Goal: Find specific page/section: Find specific page/section

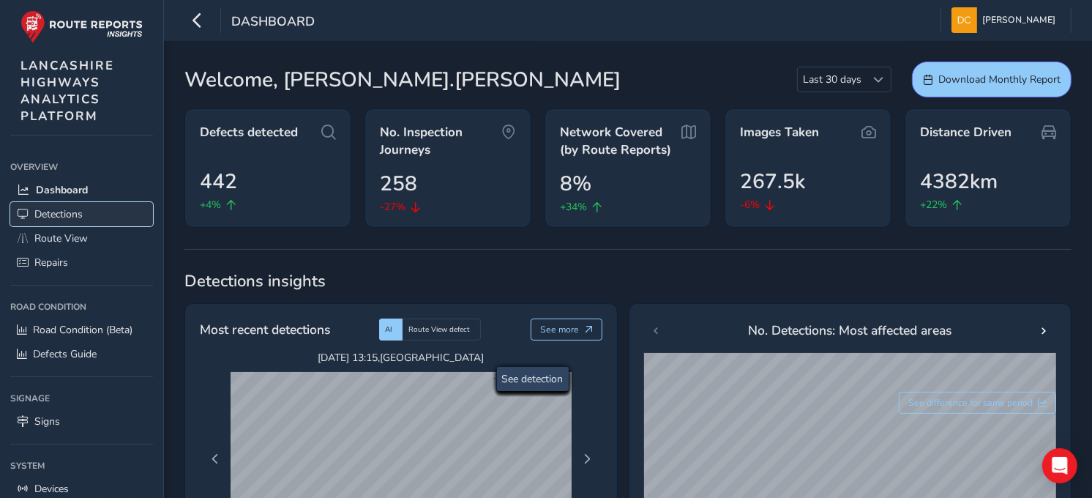
click at [45, 207] on span "Detections" at bounding box center [58, 214] width 48 height 14
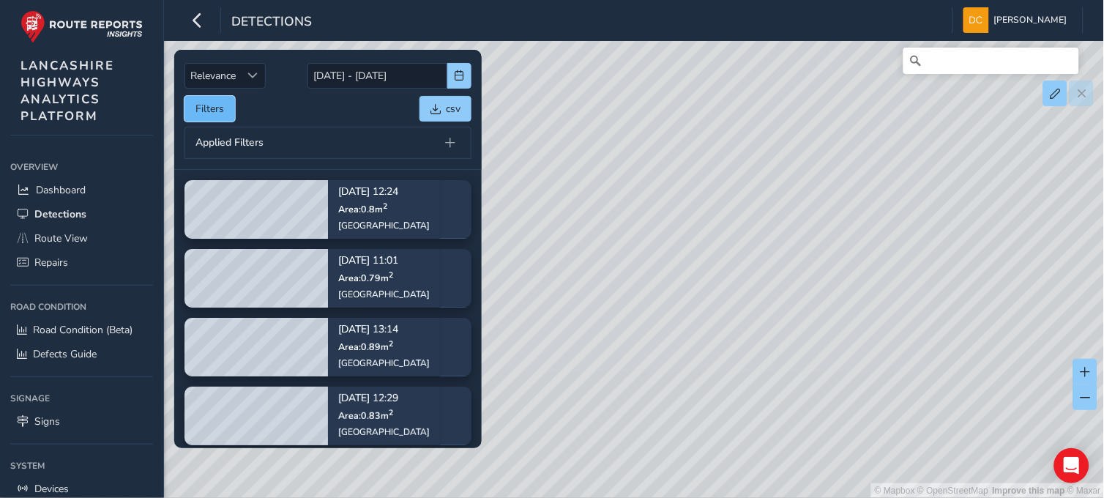
click at [192, 107] on button "Filters" at bounding box center [209, 109] width 50 height 26
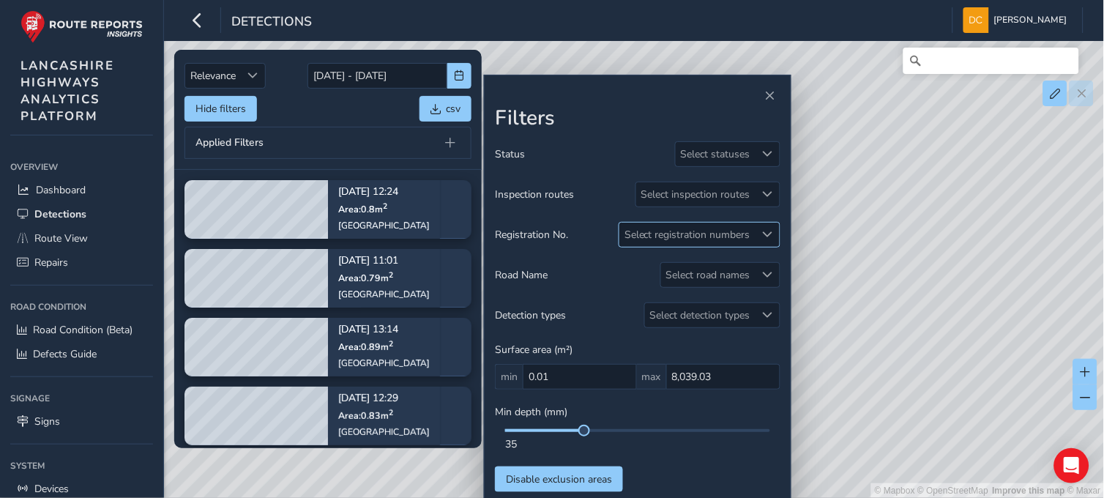
click at [690, 228] on div "Select registration numbers" at bounding box center [687, 234] width 136 height 24
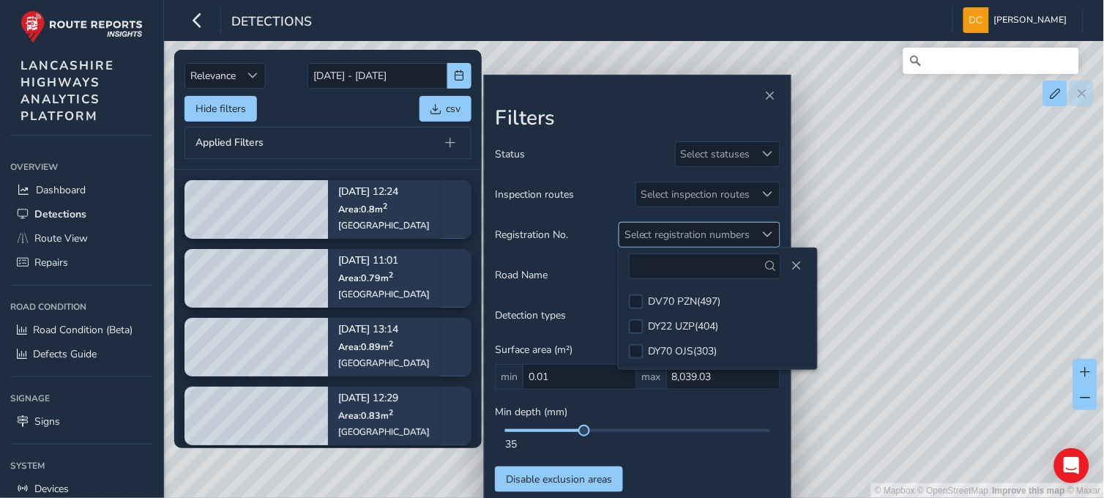
click at [691, 229] on div "Select registration numbers" at bounding box center [687, 234] width 136 height 24
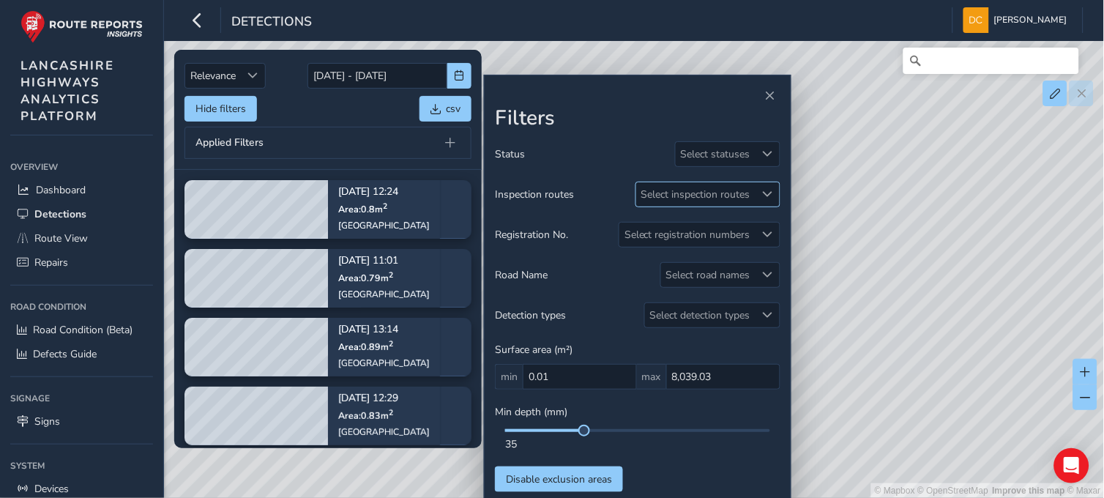
click at [721, 189] on div "Select inspection routes" at bounding box center [695, 194] width 119 height 24
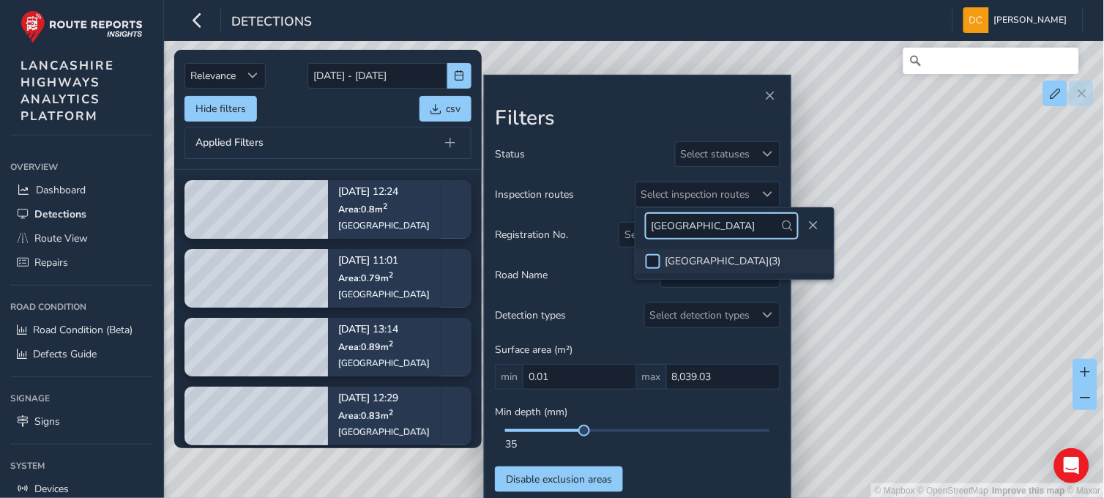
type input "[GEOGRAPHIC_DATA]"
click at [654, 263] on div at bounding box center [652, 261] width 15 height 15
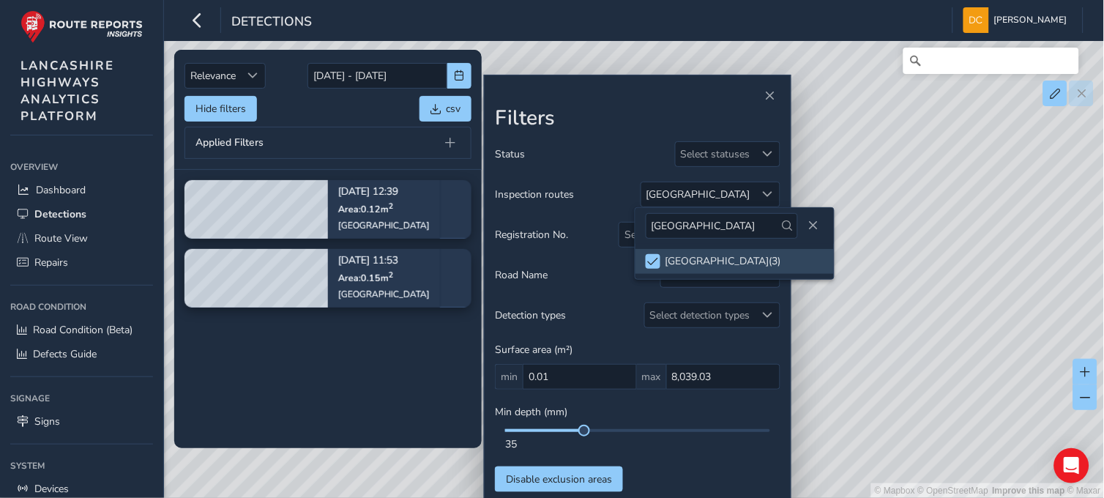
click at [988, 252] on div "© Mapbox © OpenStreetMap Improve this map © Maxar" at bounding box center [552, 249] width 1104 height 498
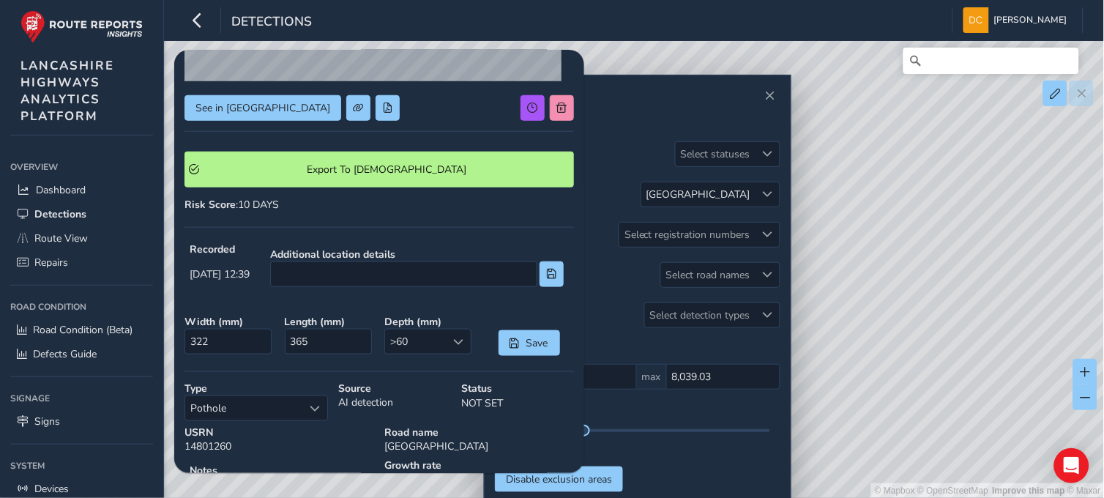
scroll to position [244, 0]
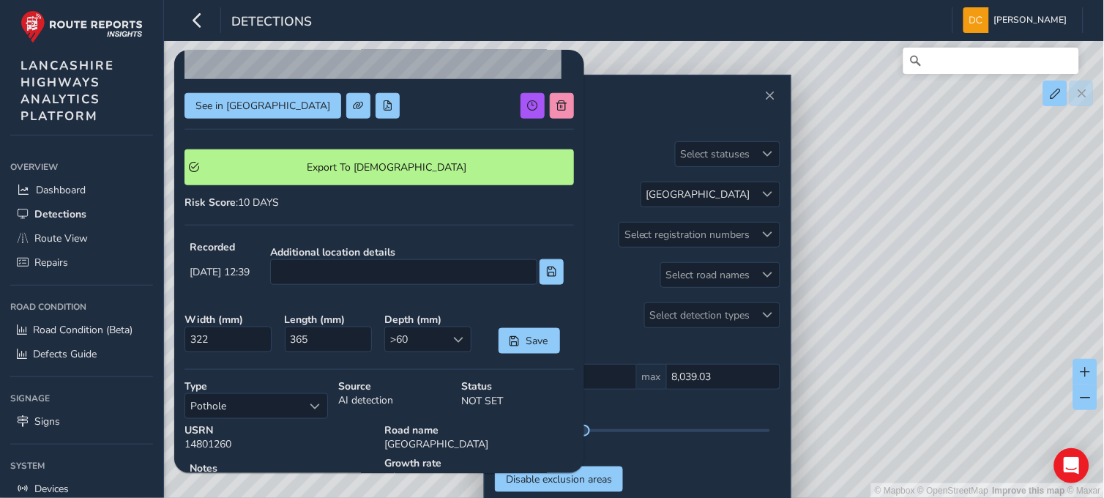
click at [974, 379] on div "© Mapbox © OpenStreetMap Improve this map © Maxar" at bounding box center [552, 249] width 1104 height 498
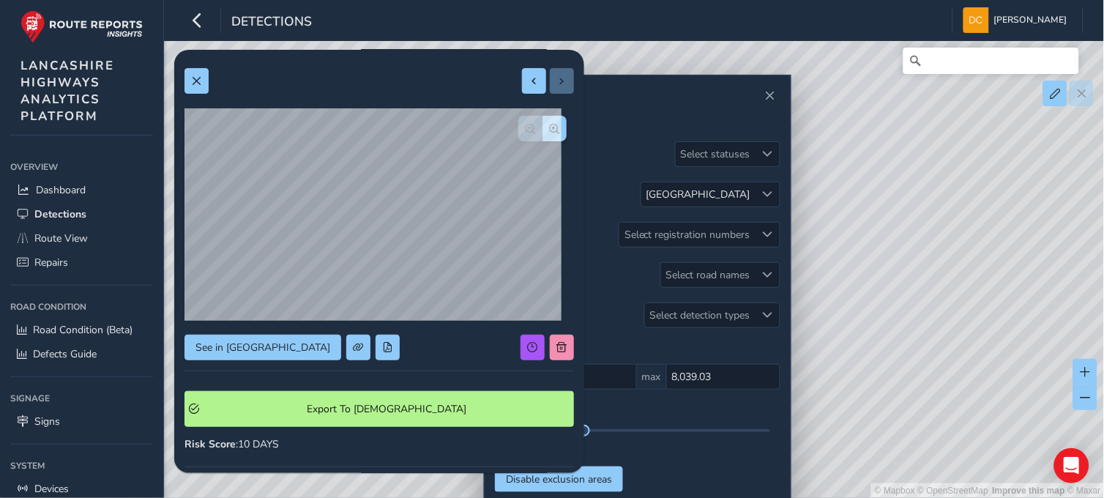
scroll to position [0, 0]
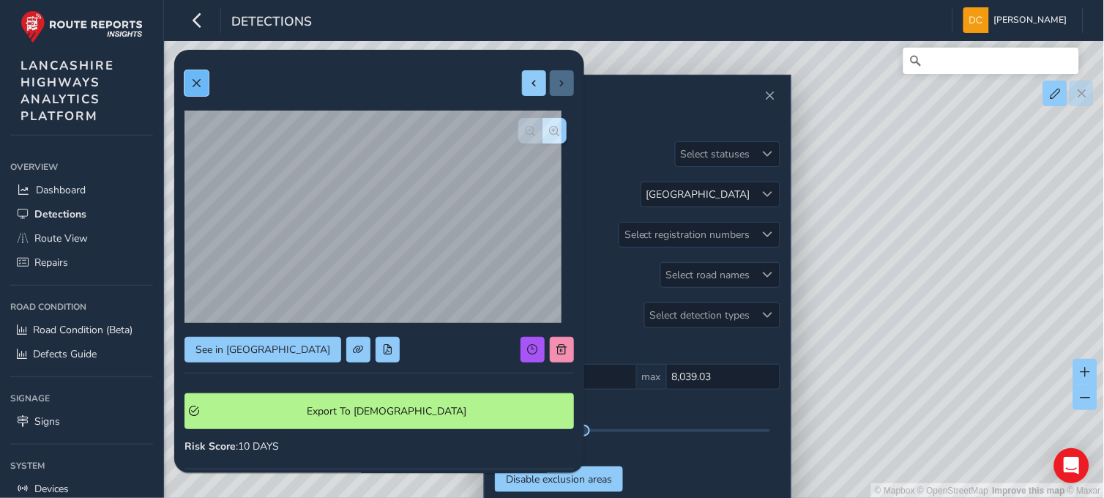
click at [192, 78] on span at bounding box center [196, 83] width 10 height 10
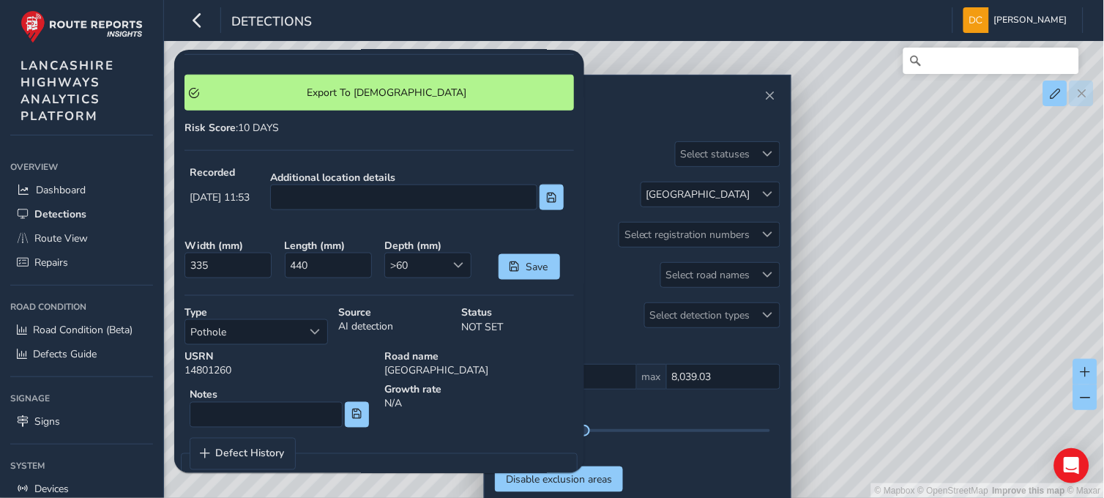
scroll to position [325, 0]
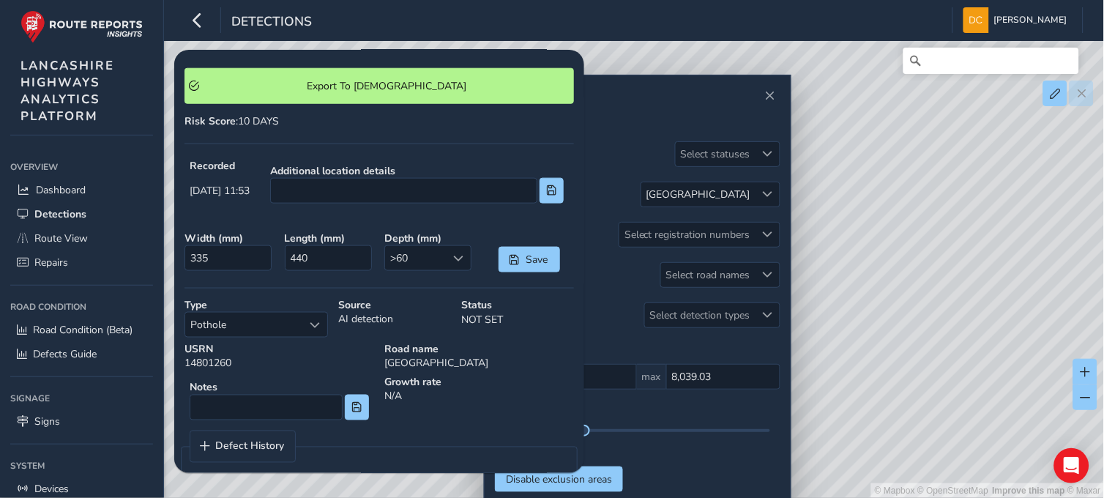
click at [1019, 277] on div "© Mapbox © OpenStreetMap Improve this map © Maxar" at bounding box center [552, 249] width 1104 height 498
click at [948, 78] on div "© Mapbox © OpenStreetMap Improve this map © Maxar" at bounding box center [552, 249] width 1104 height 498
click at [948, 70] on input "Search" at bounding box center [991, 61] width 176 height 26
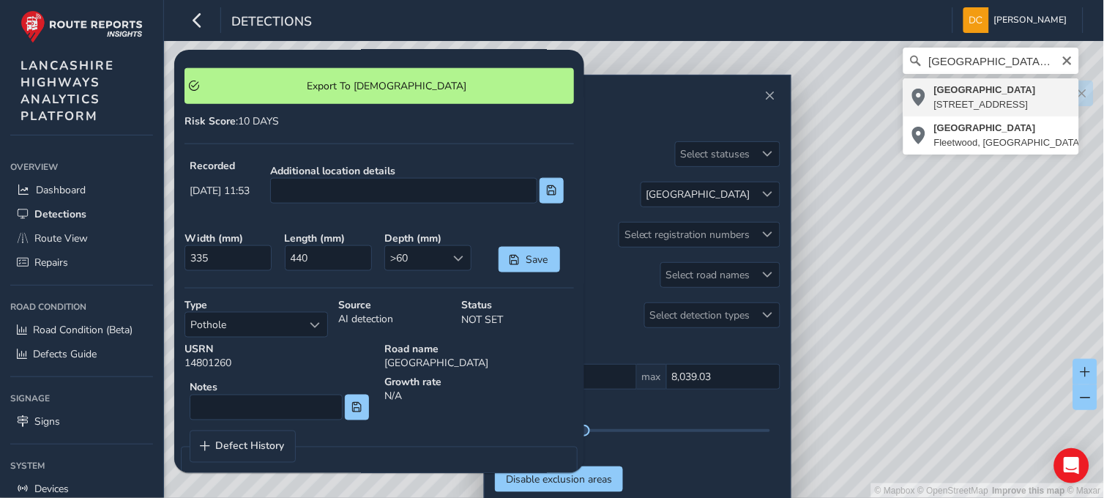
type input "[STREET_ADDRESS]"
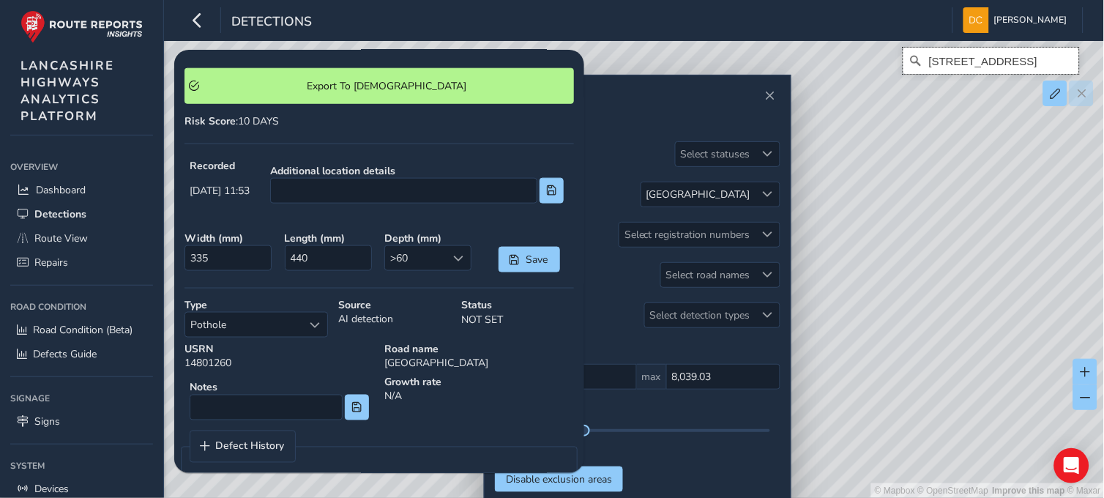
scroll to position [0, 0]
click at [773, 99] on span "Close" at bounding box center [770, 96] width 10 height 10
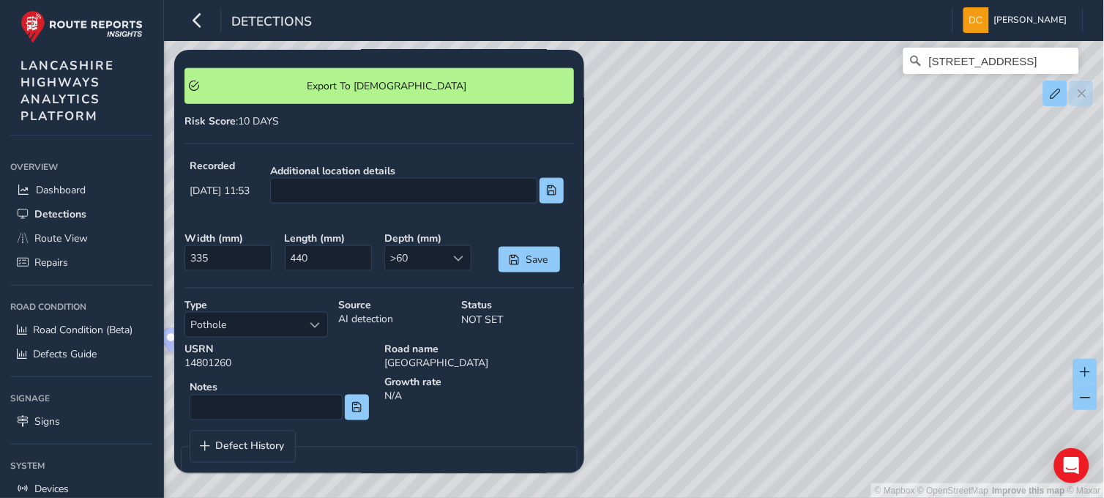
drag, startPoint x: 732, startPoint y: 234, endPoint x: 825, endPoint y: 342, distance: 142.2
click at [825, 342] on div "© Mapbox © OpenStreetMap Improve this map © [STREET_ADDRESS]" at bounding box center [552, 249] width 1104 height 498
drag, startPoint x: 1011, startPoint y: 331, endPoint x: 883, endPoint y: 232, distance: 161.7
click at [883, 232] on div "© Mapbox © OpenStreetMap Improve this map © [STREET_ADDRESS]" at bounding box center [552, 249] width 1104 height 498
drag, startPoint x: 828, startPoint y: 217, endPoint x: 830, endPoint y: 294, distance: 76.9
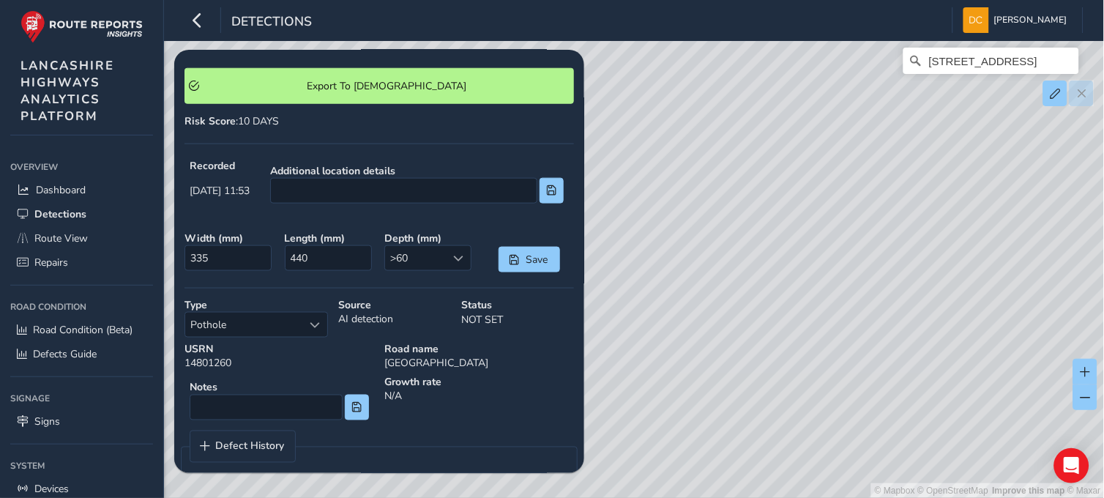
click at [830, 294] on div "© Mapbox © OpenStreetMap Improve this map © [STREET_ADDRESS]" at bounding box center [552, 249] width 1104 height 498
click at [61, 232] on span "Route View" at bounding box center [60, 238] width 53 height 14
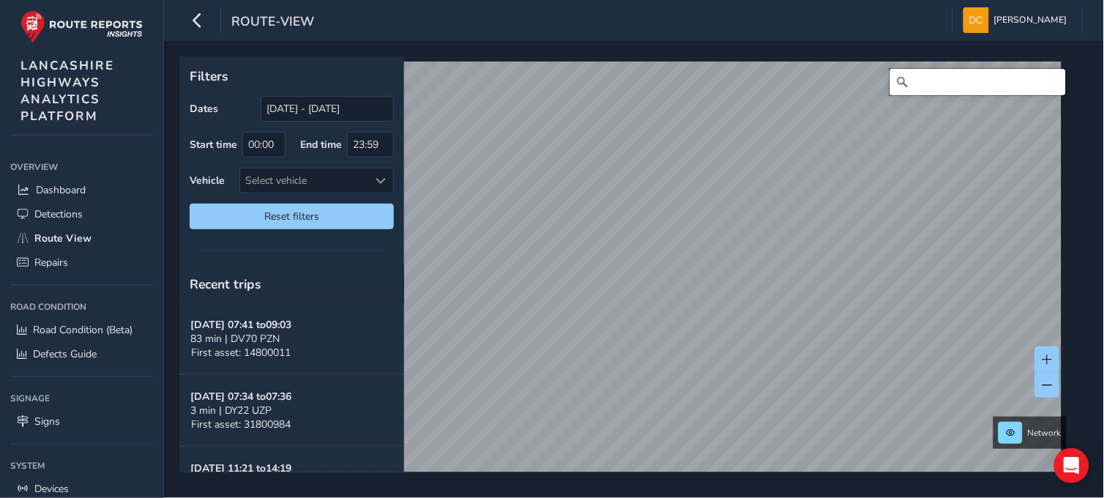
click at [903, 84] on input "Search" at bounding box center [978, 82] width 176 height 26
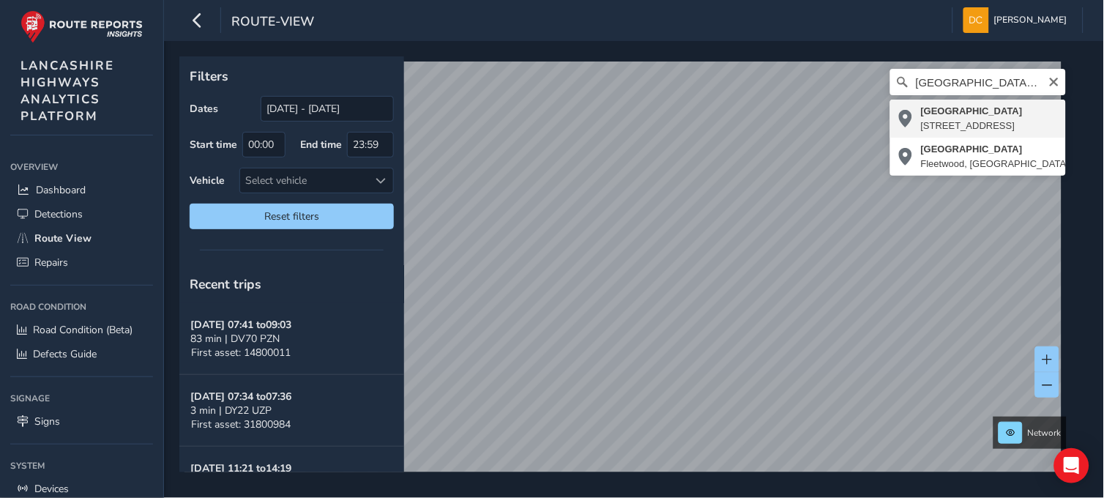
type input "[STREET_ADDRESS]"
